Goal: Go to known website: Access a specific website the user already knows

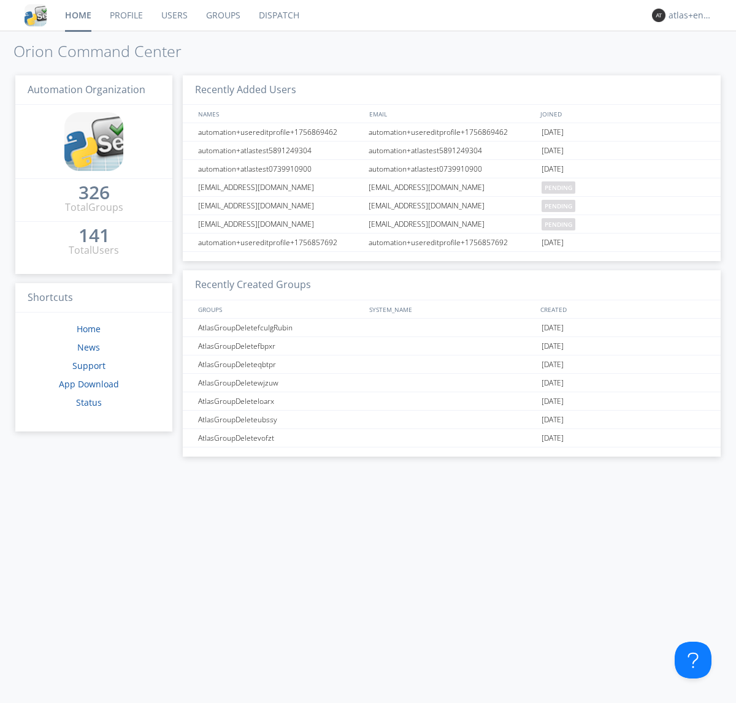
click at [278, 15] on link "Dispatch" at bounding box center [279, 15] width 59 height 31
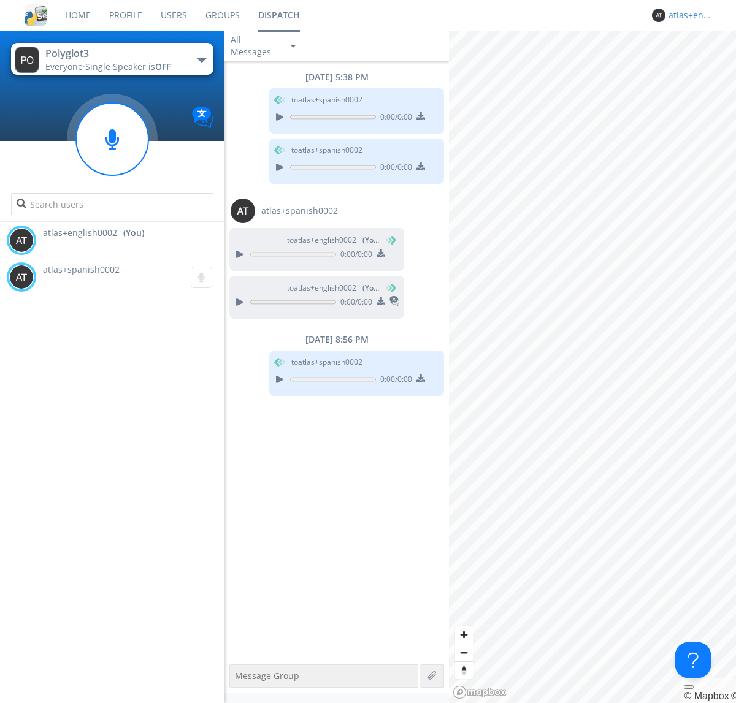
click at [688, 15] on div "atlas+english0002" at bounding box center [691, 15] width 46 height 12
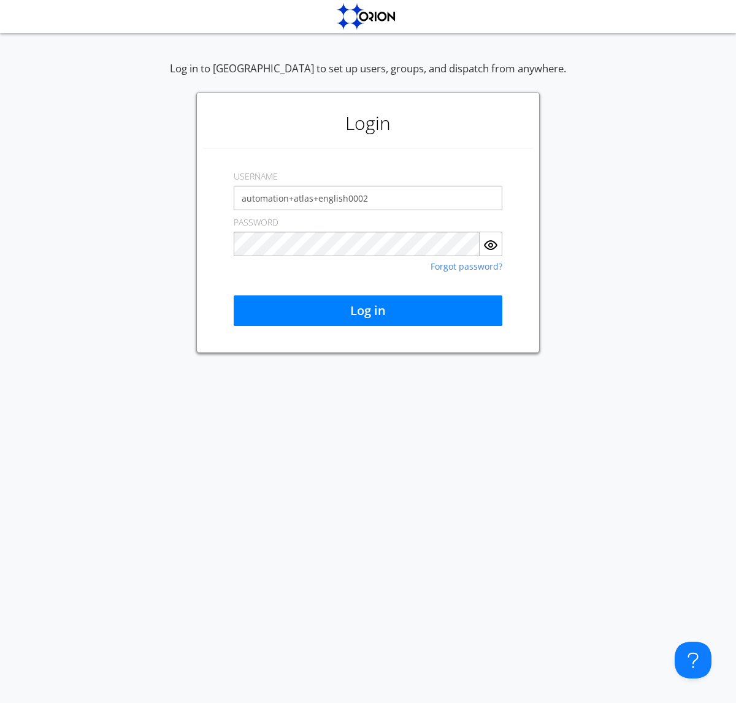
type input "automation+atlas+english0002"
click at [368, 311] on button "Log in" at bounding box center [368, 310] width 269 height 31
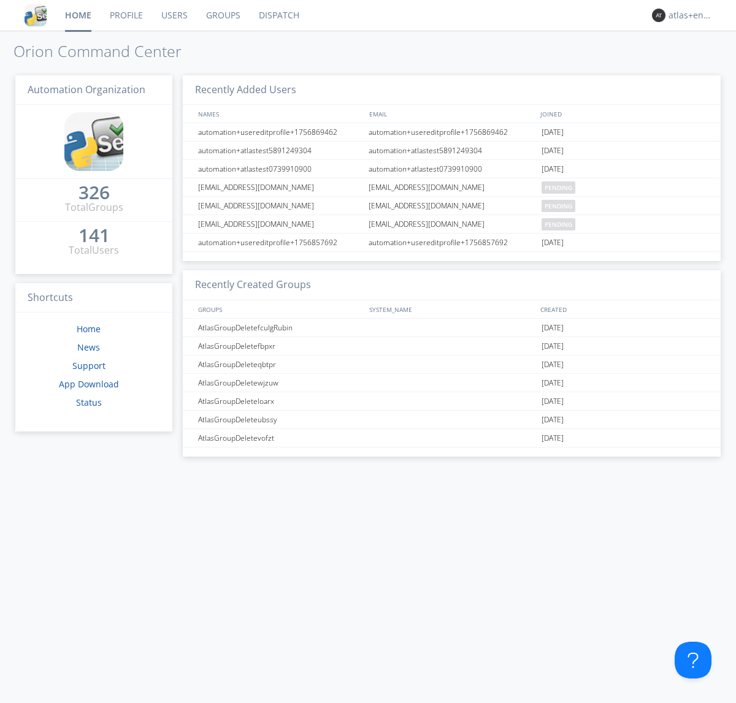
click at [278, 15] on link "Dispatch" at bounding box center [279, 15] width 59 height 31
